Goal: Task Accomplishment & Management: Manage account settings

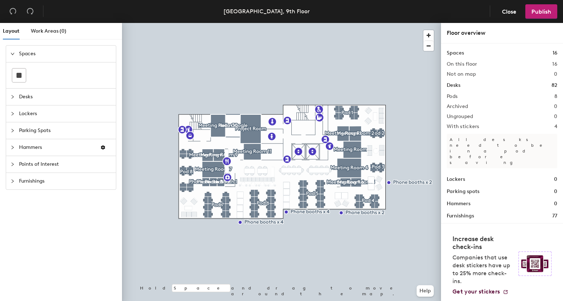
click at [55, 97] on span "Desks" at bounding box center [65, 97] width 93 height 17
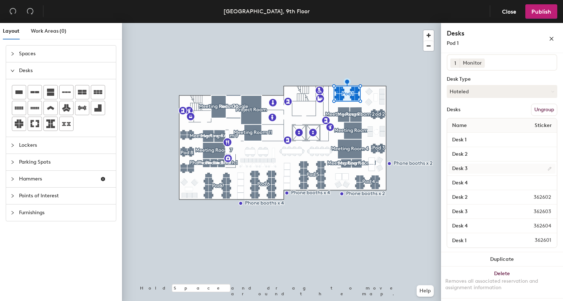
scroll to position [61, 0]
click at [481, 140] on input "Desk 1" at bounding box center [502, 140] width 107 height 10
type input "Desk 5"
click at [484, 153] on input "Desk 2" at bounding box center [502, 154] width 107 height 10
type input "Desk 6"
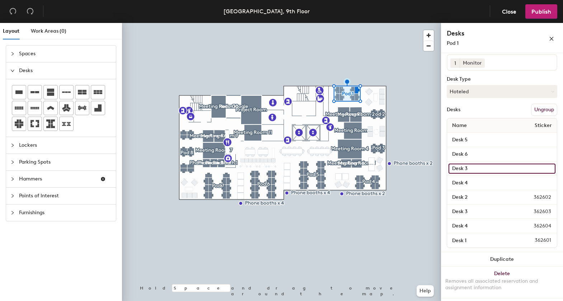
click at [484, 167] on input "Desk 3" at bounding box center [502, 169] width 107 height 10
type input "Desk 7"
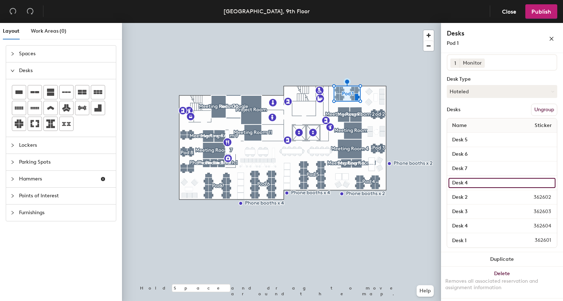
click at [485, 180] on input "Desk 4" at bounding box center [502, 183] width 107 height 10
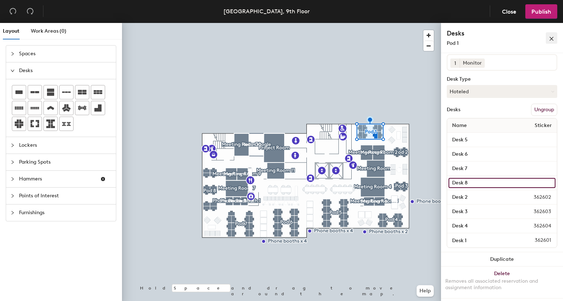
type input "Desk 8"
click at [554, 40] on icon "close" at bounding box center [551, 38] width 5 height 5
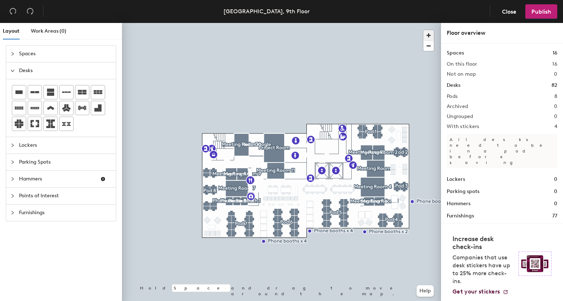
click at [427, 36] on span "button" at bounding box center [429, 35] width 10 height 10
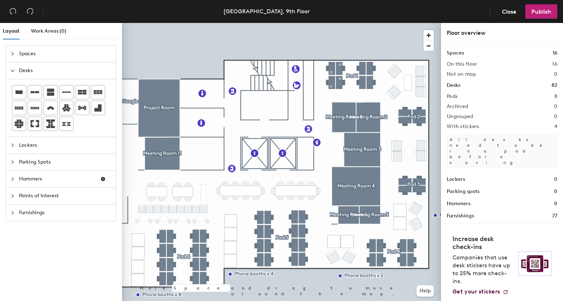
click at [455, 97] on h2 "Pods" at bounding box center [452, 97] width 11 height 6
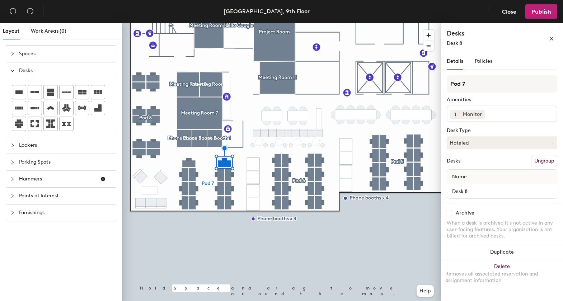
scroll to position [118, 0]
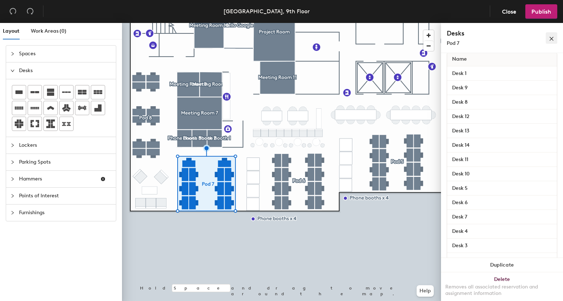
click at [550, 37] on icon "close" at bounding box center [552, 39] width 4 height 4
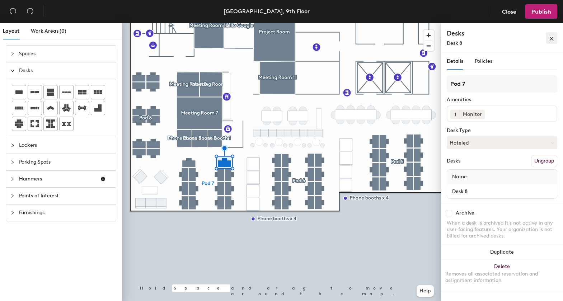
click at [550, 40] on icon "close" at bounding box center [552, 39] width 4 height 4
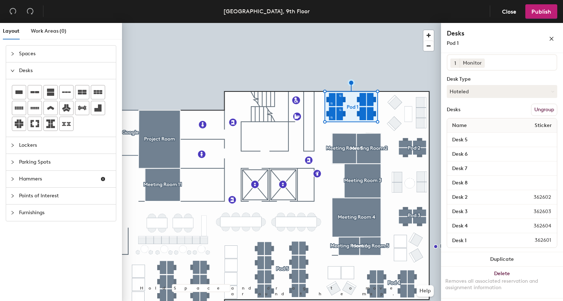
scroll to position [61, 0]
click at [476, 139] on input "Desk 5" at bounding box center [502, 140] width 107 height 10
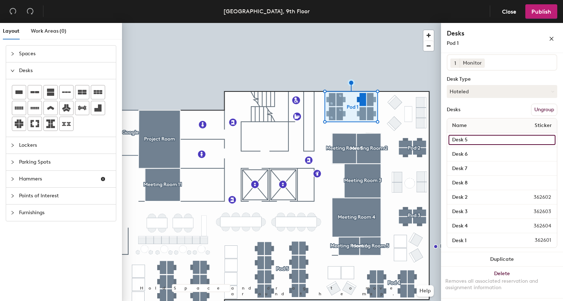
click at [481, 139] on input "Desk 5" at bounding box center [502, 140] width 107 height 10
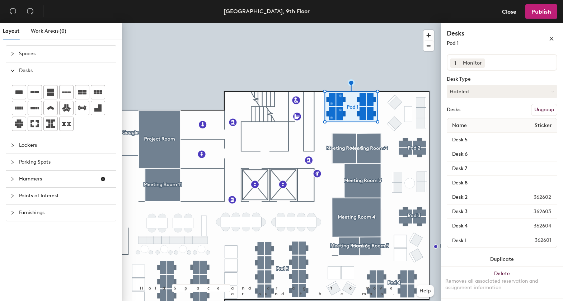
scroll to position [2, 0]
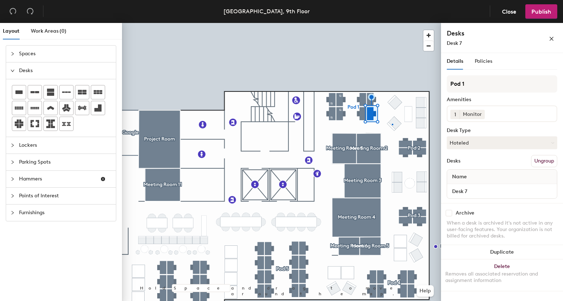
click at [392, 23] on div at bounding box center [281, 23] width 319 height 0
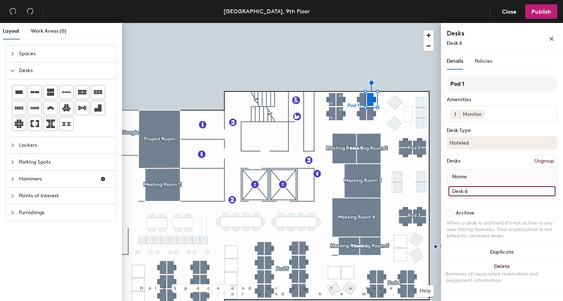
click at [474, 196] on input "Desk 6" at bounding box center [502, 191] width 107 height 10
type input "Desk 5"
click at [362, 23] on div at bounding box center [281, 23] width 319 height 0
click at [480, 196] on input "Desk 5" at bounding box center [502, 191] width 107 height 10
type input "Desk 6"
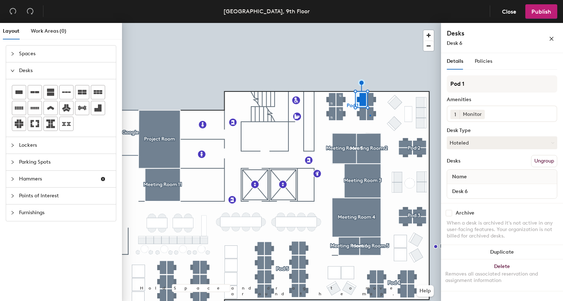
click at [370, 23] on div at bounding box center [281, 23] width 319 height 0
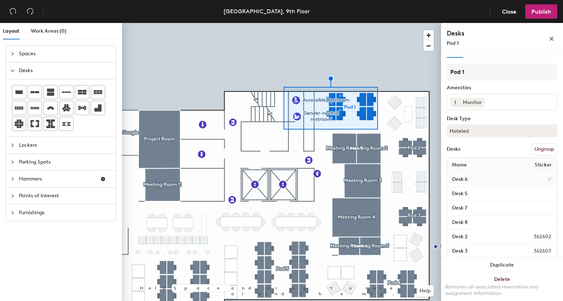
scroll to position [0, 0]
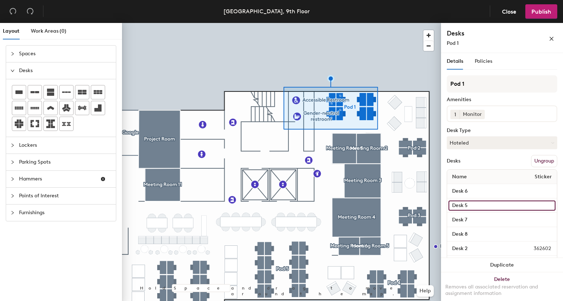
click at [479, 211] on input "Desk 5" at bounding box center [502, 206] width 107 height 10
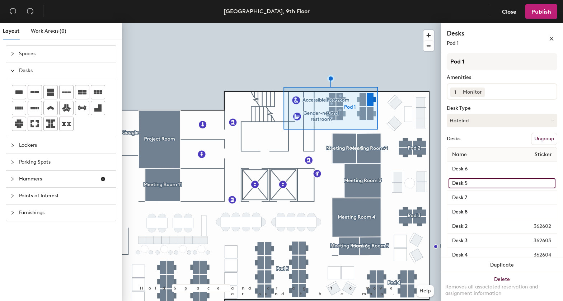
scroll to position [61, 0]
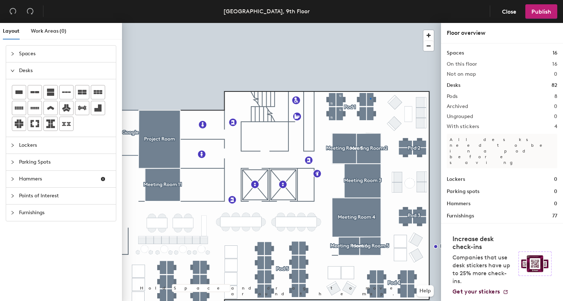
click at [370, 23] on div at bounding box center [281, 23] width 319 height 0
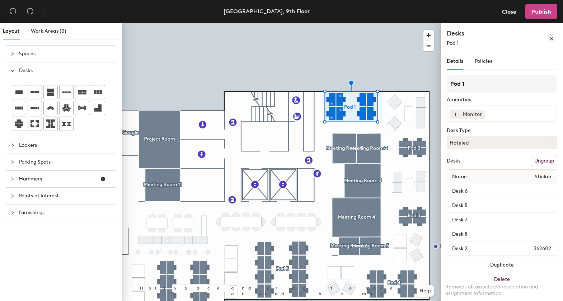
click at [536, 14] on span "Publish" at bounding box center [542, 11] width 20 height 7
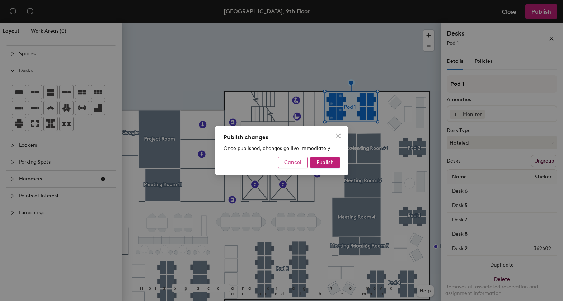
click at [295, 159] on button "Cancel" at bounding box center [292, 162] width 29 height 11
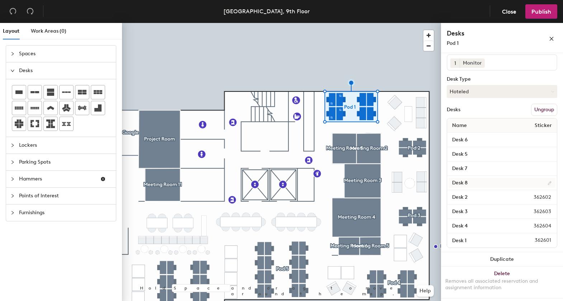
scroll to position [0, 0]
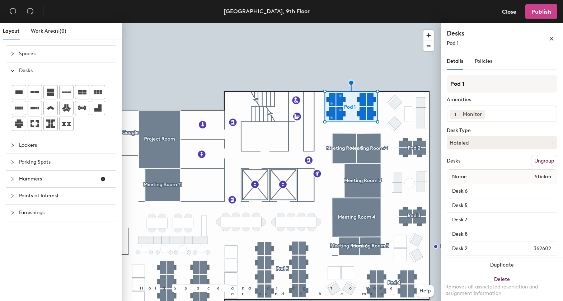
click at [536, 15] on button "Publish" at bounding box center [542, 11] width 32 height 14
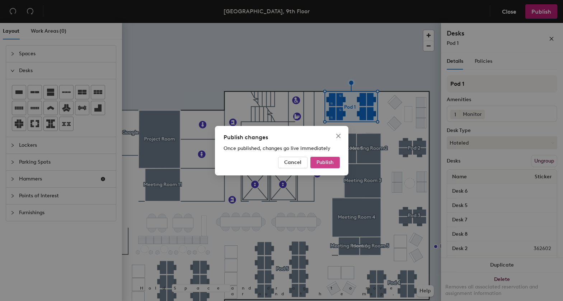
click at [321, 160] on span "Publish" at bounding box center [325, 162] width 17 height 6
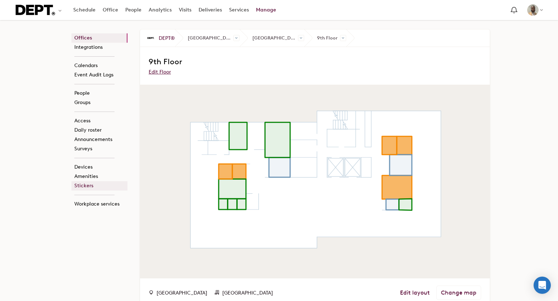
click at [81, 185] on link "Stickers" at bounding box center [99, 185] width 56 height 9
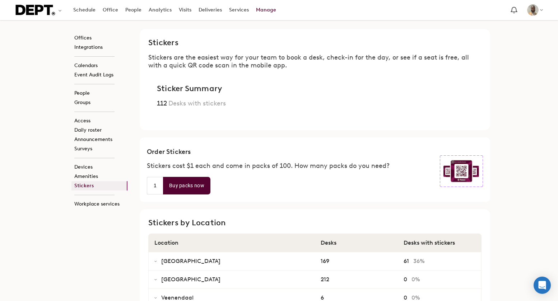
click at [264, 14] on link "Manage" at bounding box center [265, 10] width 27 height 13
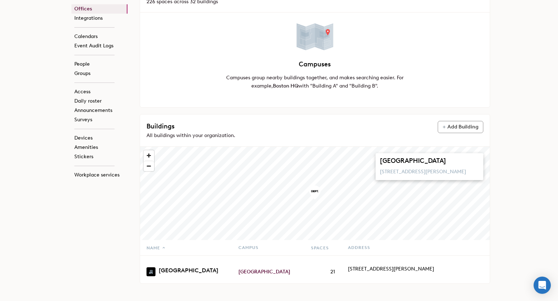
scroll to position [116, 0]
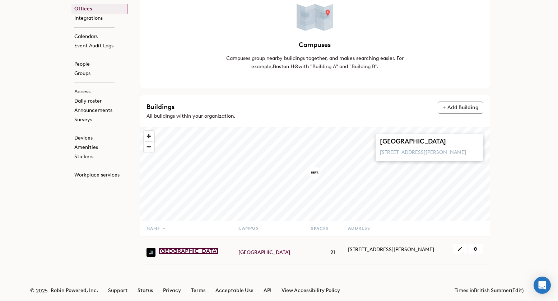
click at [171, 248] on link "London" at bounding box center [189, 251] width 60 height 6
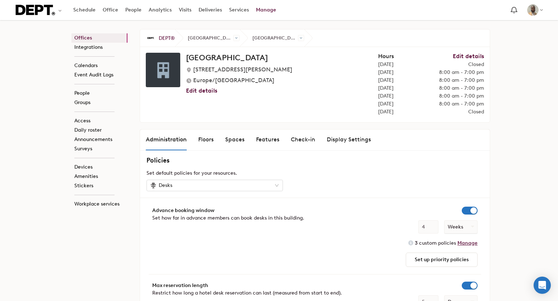
click at [236, 139] on div "Spaces" at bounding box center [234, 139] width 19 height 9
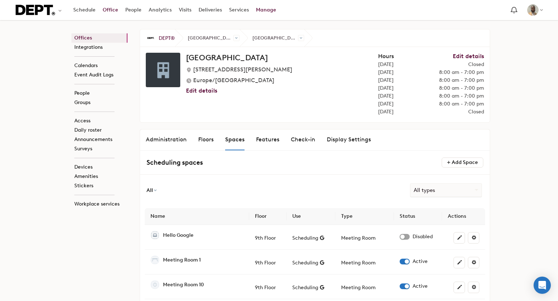
click at [109, 14] on link "Office" at bounding box center [110, 10] width 23 height 13
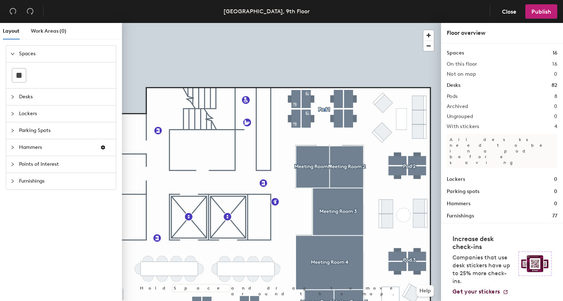
click at [324, 23] on div at bounding box center [281, 23] width 319 height 0
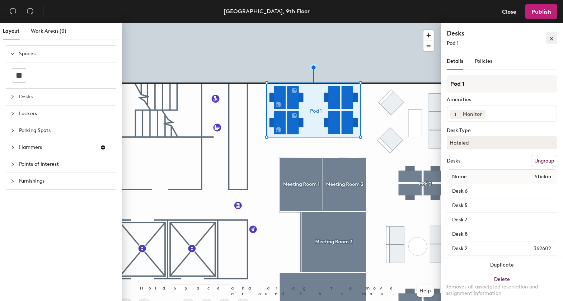
click at [549, 40] on button "button" at bounding box center [551, 37] width 11 height 11
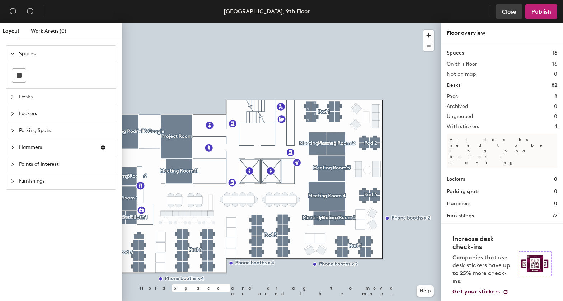
click at [510, 9] on span "Close" at bounding box center [509, 11] width 14 height 7
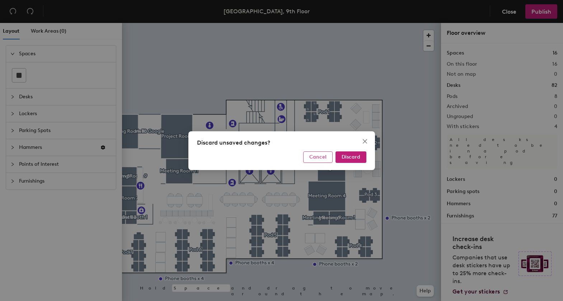
click at [323, 155] on span "Cancel" at bounding box center [318, 157] width 17 height 6
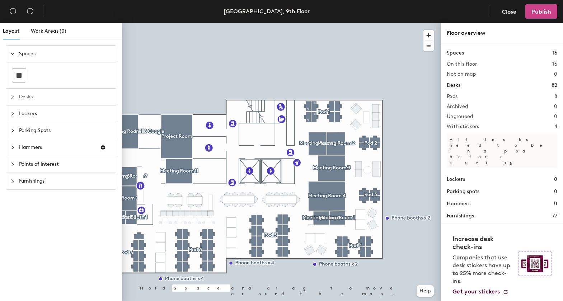
click at [541, 15] on button "Publish" at bounding box center [542, 11] width 32 height 14
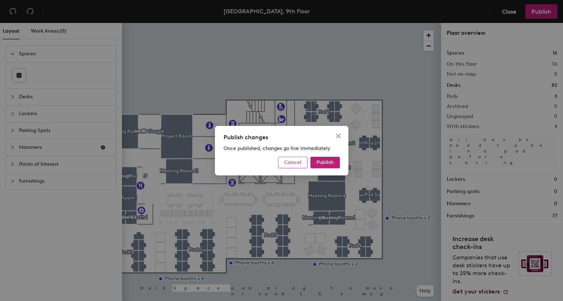
click at [297, 163] on span "Cancel" at bounding box center [292, 162] width 17 height 6
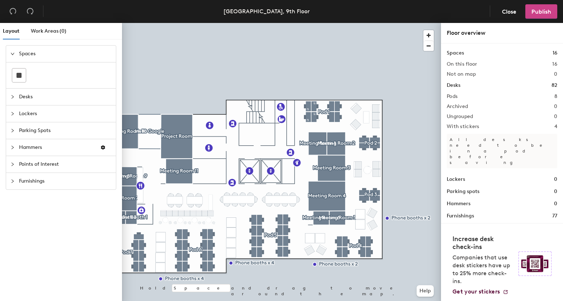
click at [545, 14] on span "Publish" at bounding box center [542, 11] width 20 height 7
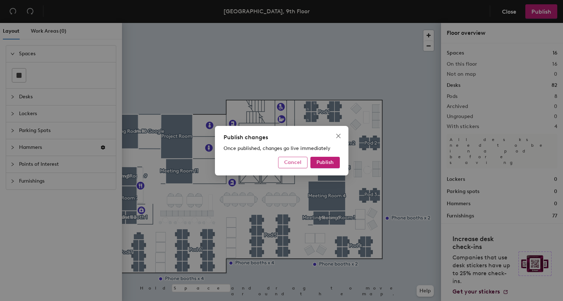
click at [296, 161] on span "Cancel" at bounding box center [292, 162] width 17 height 6
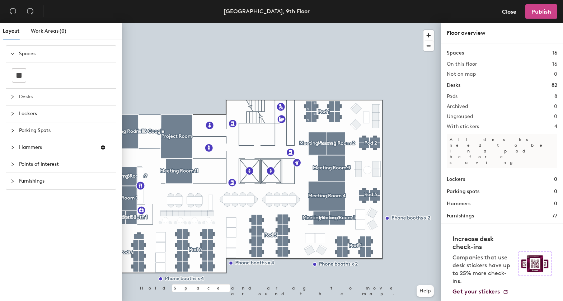
click at [536, 17] on button "Publish" at bounding box center [542, 11] width 32 height 14
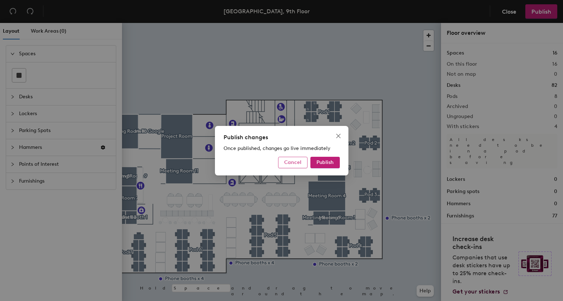
click at [290, 158] on button "Cancel" at bounding box center [292, 162] width 29 height 11
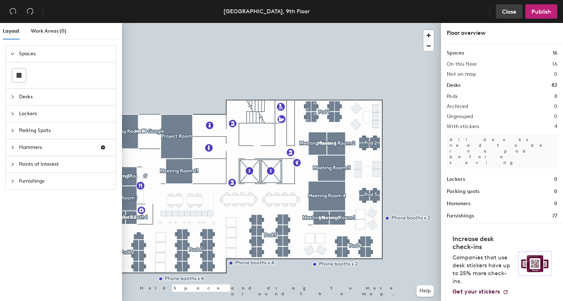
click at [513, 8] on span "Close" at bounding box center [509, 11] width 14 height 7
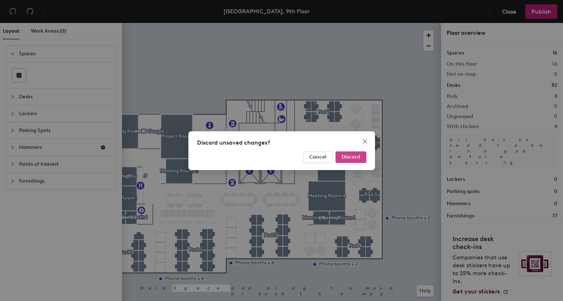
click at [354, 153] on button "Discard" at bounding box center [351, 157] width 31 height 11
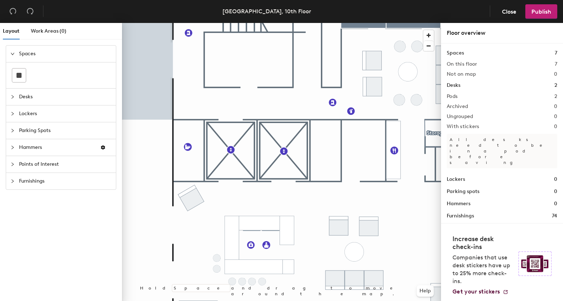
click at [457, 88] on h1 "Desks" at bounding box center [454, 86] width 14 height 8
click at [456, 84] on h1 "Desks" at bounding box center [454, 86] width 14 height 8
click at [555, 85] on h1 "2" at bounding box center [556, 86] width 3 height 8
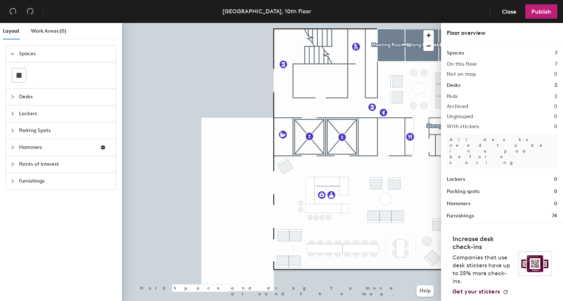
click at [453, 89] on div "Spaces 7 On this floor 7 Not on map 0 Desks 2 Pods 2 Archived 0 Ungrouped 0 Wit…" at bounding box center [502, 134] width 111 height 171
click at [453, 83] on h1 "Desks" at bounding box center [454, 86] width 14 height 8
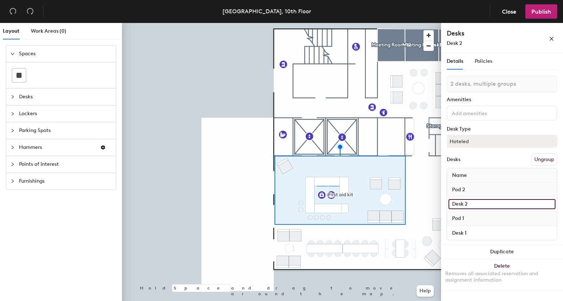
click at [472, 204] on input "Desk 2" at bounding box center [502, 204] width 107 height 10
click at [476, 193] on div "Pod 2" at bounding box center [502, 190] width 110 height 14
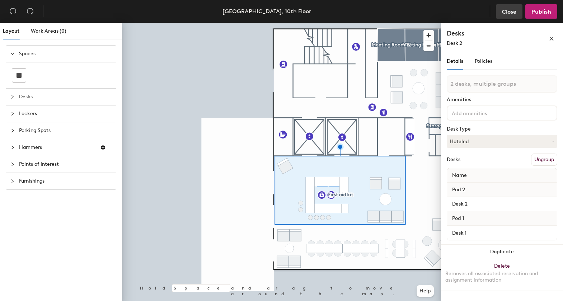
click at [510, 11] on span "Close" at bounding box center [509, 11] width 14 height 7
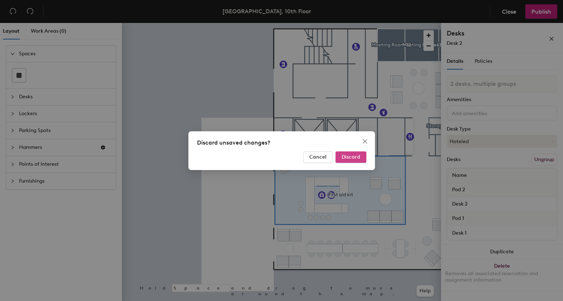
click at [346, 157] on span "Discard" at bounding box center [351, 157] width 19 height 6
